Goal: Complete application form: Complete application form

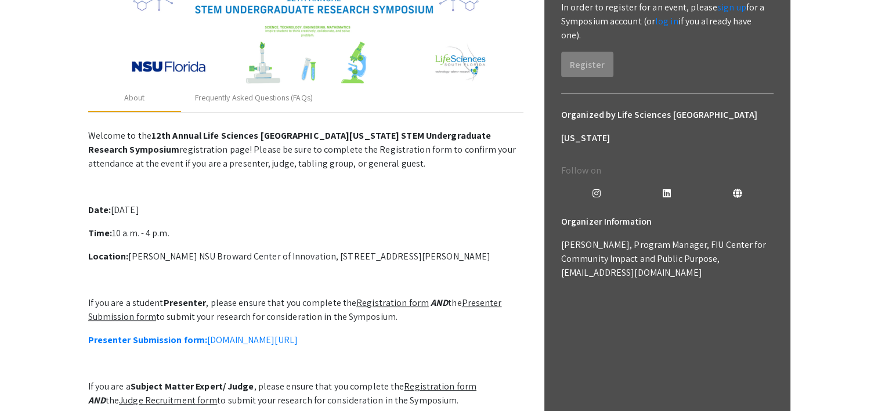
scroll to position [321, 0]
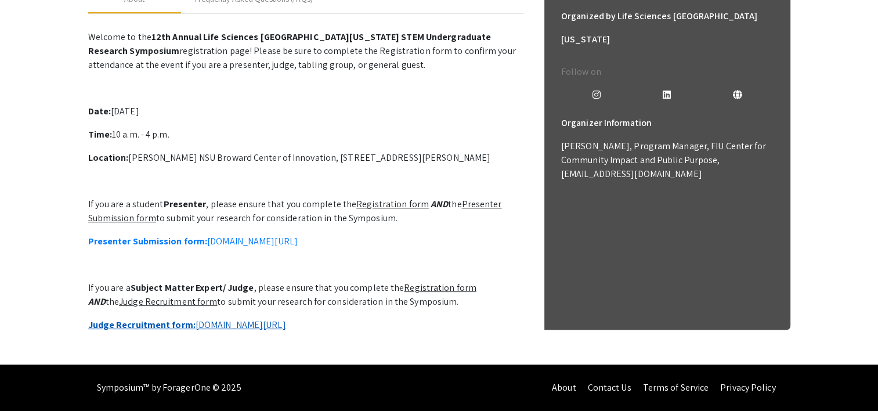
click at [194, 318] on link "Judge Recruitment form: [DOMAIN_NAME][URL]" at bounding box center [187, 324] width 198 height 12
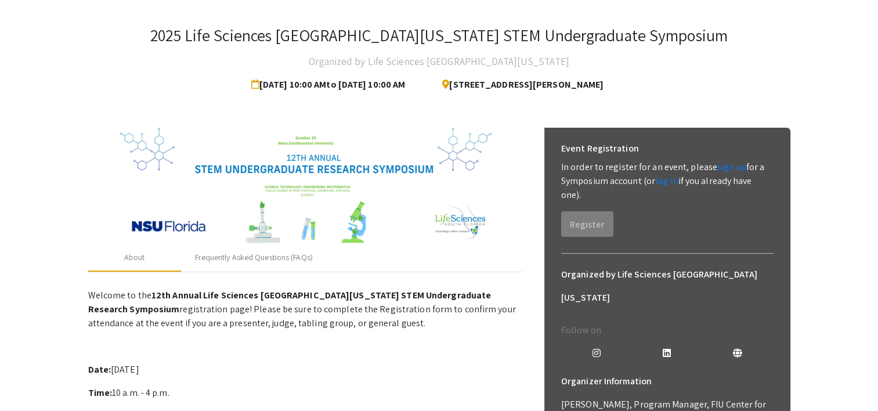
scroll to position [0, 0]
